Goal: Information Seeking & Learning: Find specific page/section

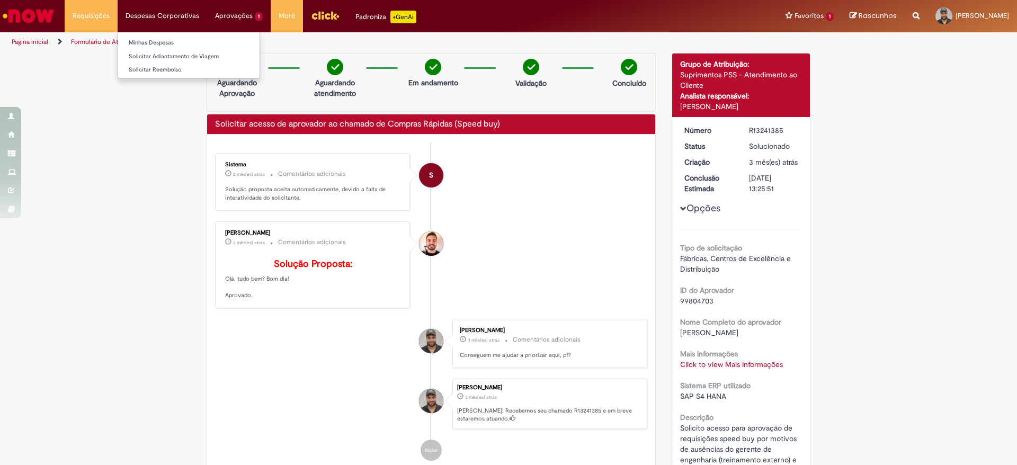
scroll to position [1, 0]
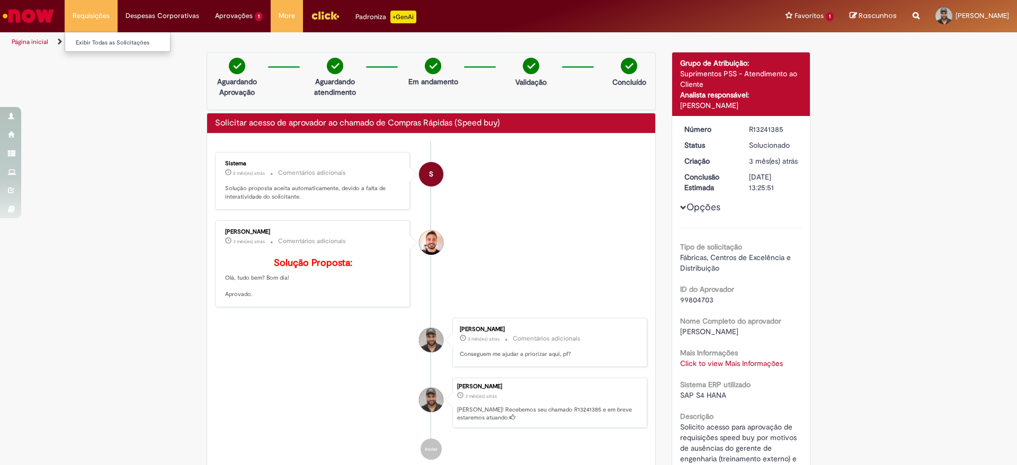
click at [99, 12] on li "Requisições Exibir Todas as Solicitações" at bounding box center [91, 16] width 53 height 32
click at [103, 44] on link "Exibir Todas as Solicitações" at bounding box center [123, 43] width 117 height 12
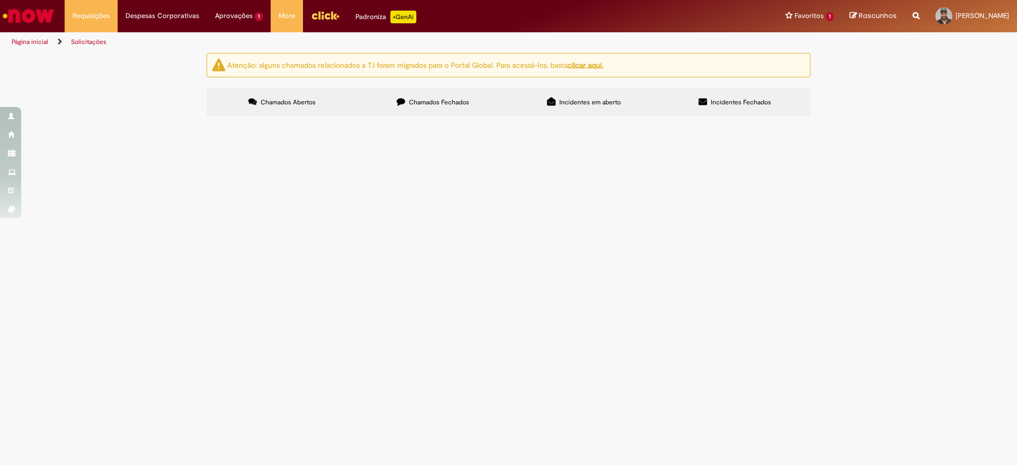
click at [912, 14] on icon "Search from all sources" at bounding box center [915, 9] width 7 height 19
click at [35, 11] on img "Ir para a Homepage" at bounding box center [28, 15] width 55 height 21
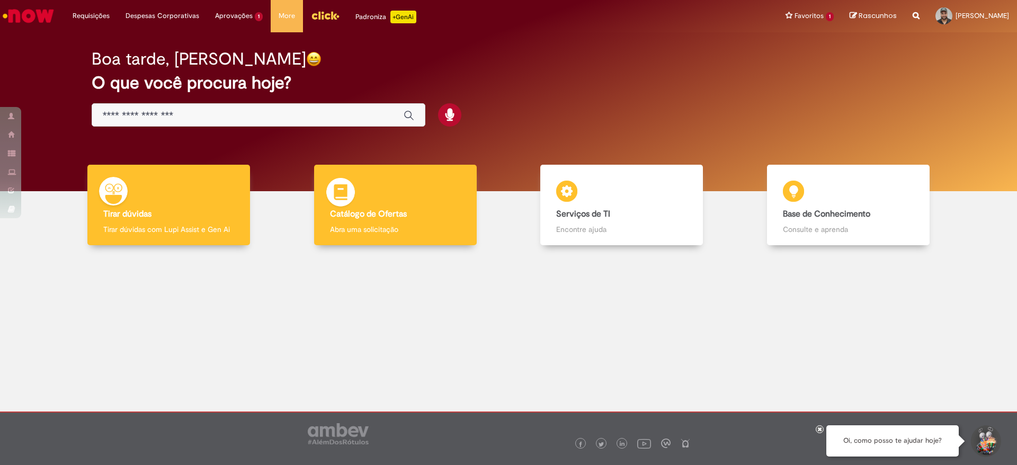
click at [393, 188] on div "Catálogo de Ofertas Catálogo de Ofertas Abra uma solicitação" at bounding box center [395, 205] width 163 height 81
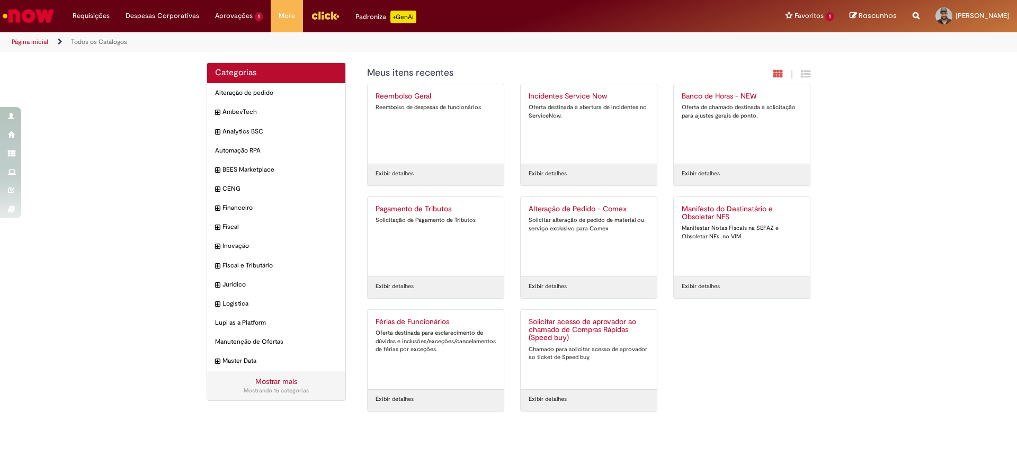
click at [912, 15] on icon "Search from all sources" at bounding box center [915, 9] width 7 height 19
drag, startPoint x: 887, startPoint y: 8, endPoint x: 887, endPoint y: 15, distance: 6.9
click at [887, 13] on input "text" at bounding box center [895, 16] width 49 height 18
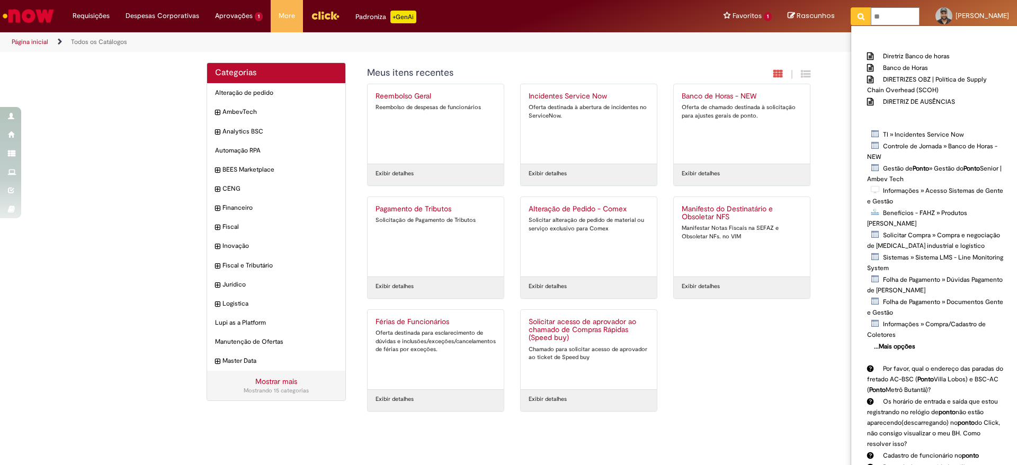
type input "*"
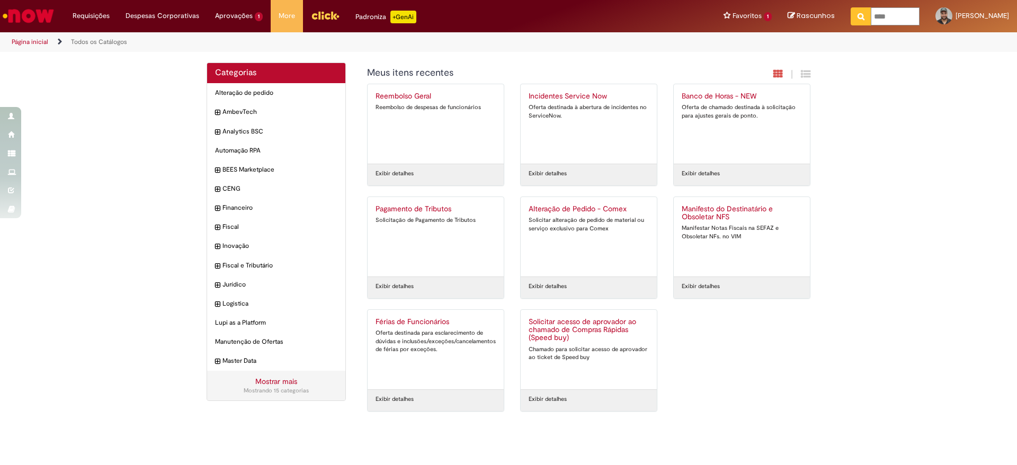
type input "*****"
click button "Pesquisar" at bounding box center [860, 16] width 21 height 18
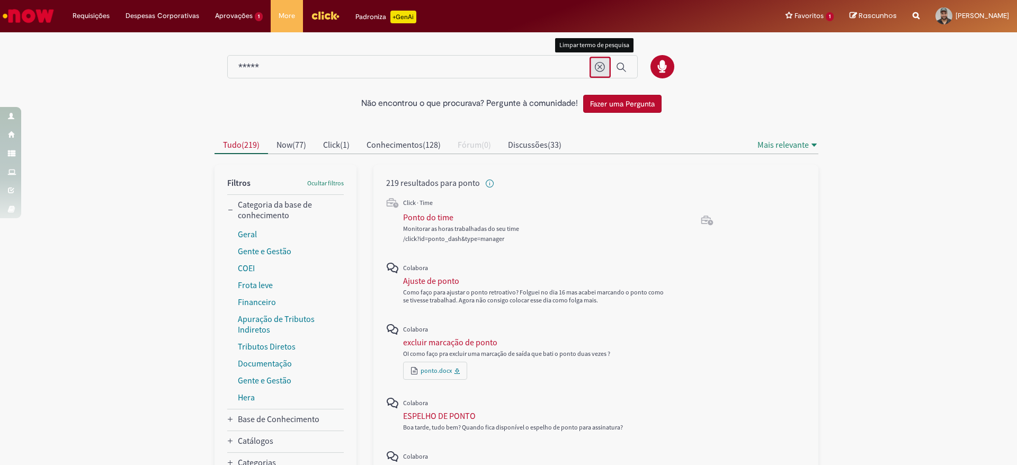
click at [589, 65] on button "Limpar termo de pesquisa" at bounding box center [599, 67] width 21 height 21
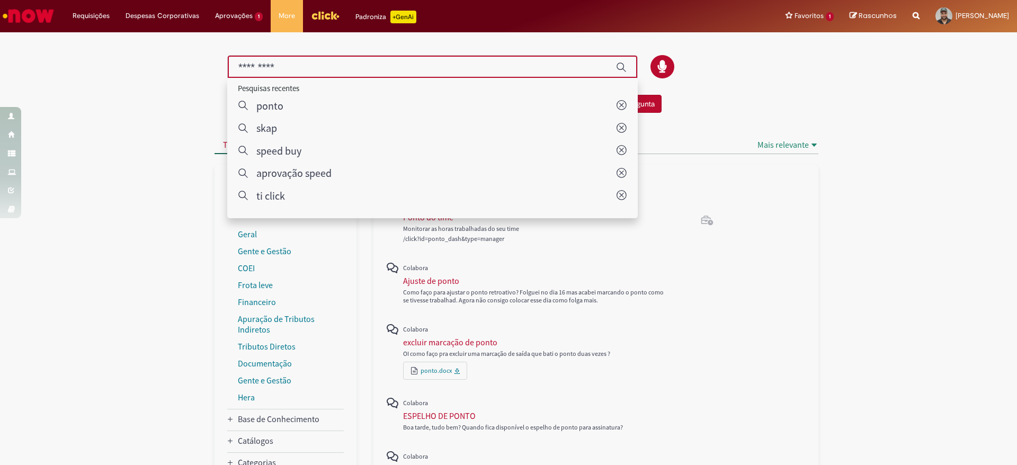
click at [481, 58] on div "Global" at bounding box center [432, 67] width 410 height 24
click at [459, 67] on input "Pesquisar" at bounding box center [421, 67] width 367 height 12
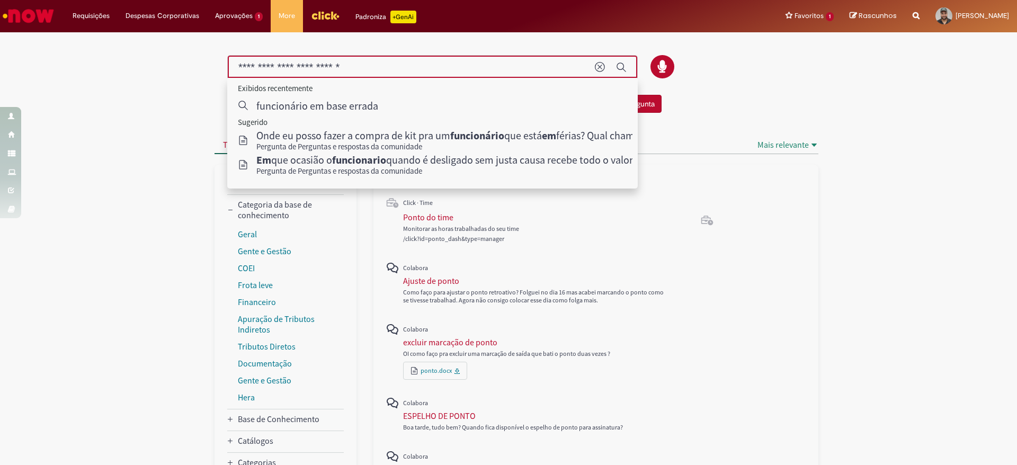
type input "**********"
